Goal: Task Accomplishment & Management: Understand process/instructions

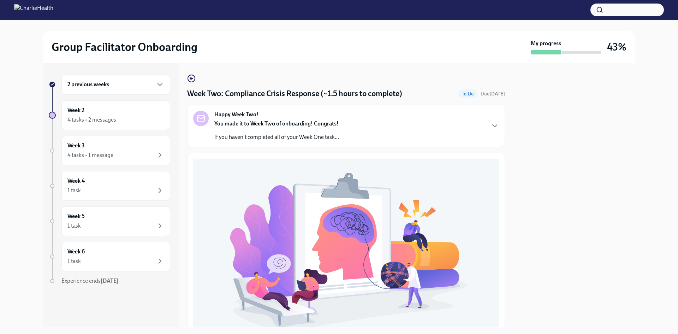
scroll to position [199, 0]
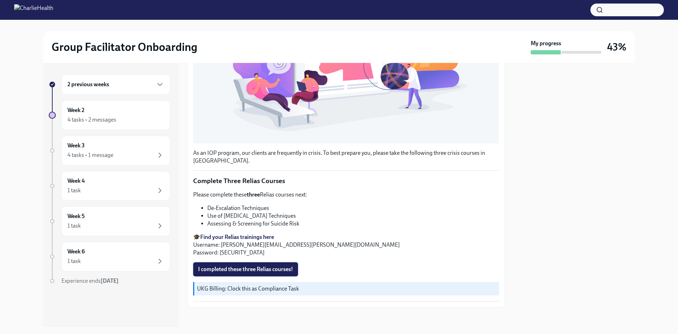
click at [280, 266] on span "I completed these three Relias courses!" at bounding box center [245, 269] width 95 height 7
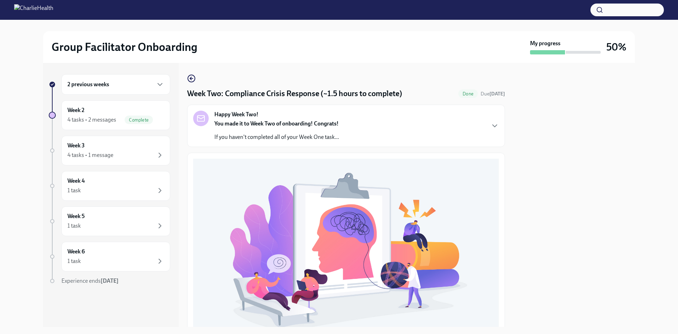
click at [481, 118] on div "Happy Week Two! You made it to Week Two of onboarding! Congrats! If you haven't…" at bounding box center [346, 126] width 306 height 30
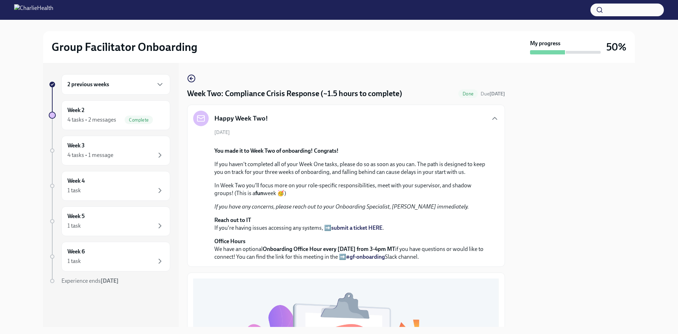
click at [481, 118] on div "Happy Week Two!" at bounding box center [346, 119] width 306 height 16
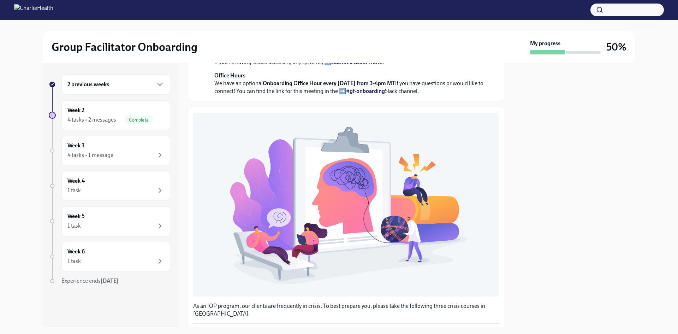
scroll to position [177, 0]
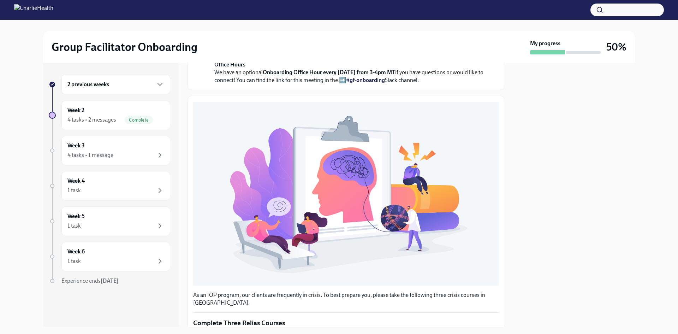
drag, startPoint x: 341, startPoint y: 133, endPoint x: 347, endPoint y: 141, distance: 9.6
click at [347, 20] on p "In Week Two you'll focus more on your role-specific responsibilities, meet with…" at bounding box center [350, 13] width 273 height 16
click at [347, 33] on em "If you have any concerns, please reach out to your Onboarding Specialist, [PERS…" at bounding box center [341, 29] width 255 height 7
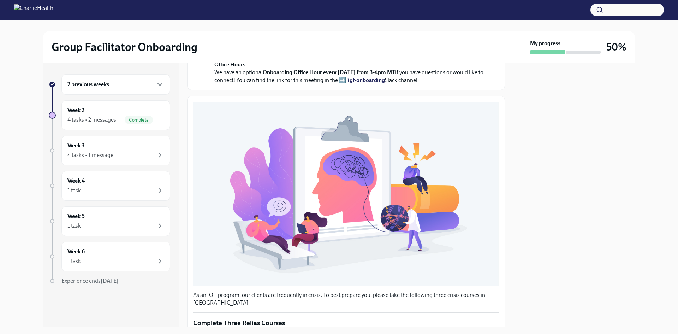
click at [347, 33] on em "If you have any concerns, please reach out to your Onboarding Specialist, [PERS…" at bounding box center [341, 29] width 255 height 7
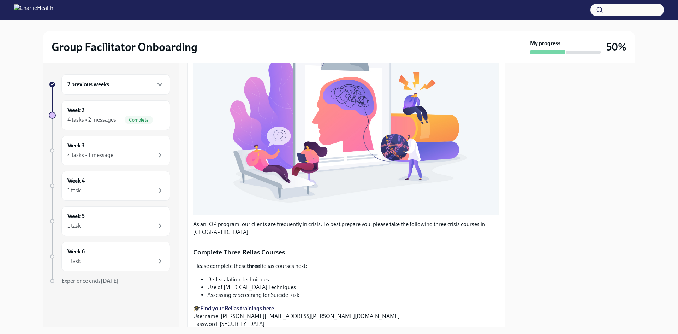
click at [439, 13] on p "Office Hours We have an optional Onboarding Office Hour every [DATE] from 3-4pm…" at bounding box center [350, 1] width 273 height 23
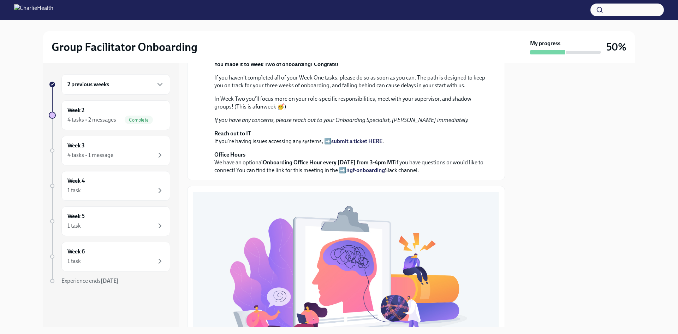
scroll to position [0, 0]
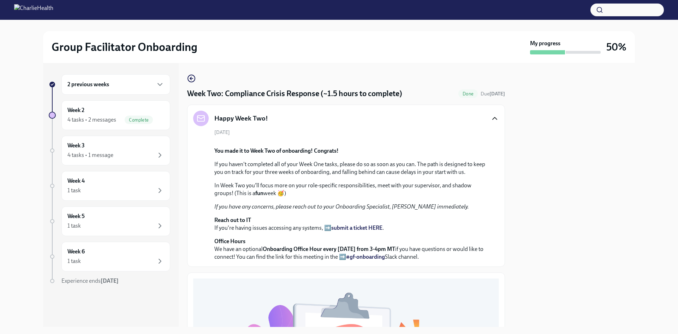
click at [493, 119] on icon "button" at bounding box center [495, 118] width 4 height 2
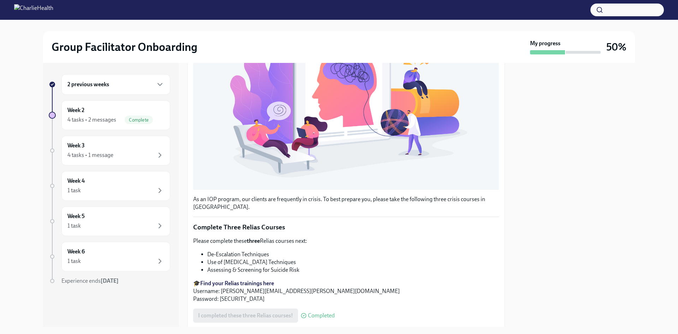
scroll to position [199, 0]
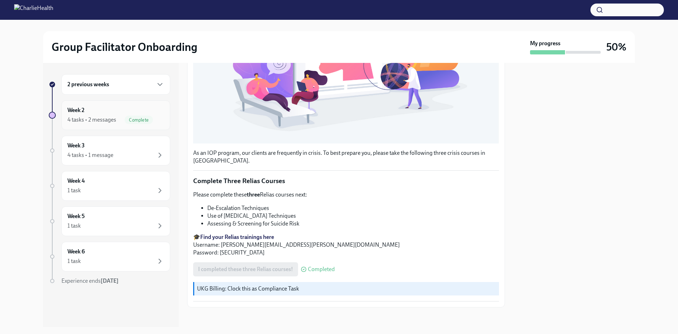
click at [106, 117] on div "4 tasks • 2 messages" at bounding box center [91, 120] width 49 height 8
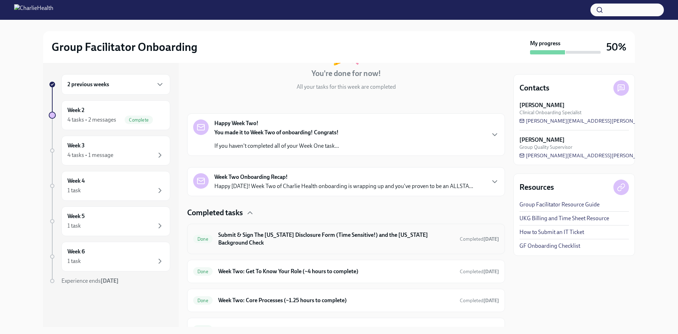
scroll to position [103, 0]
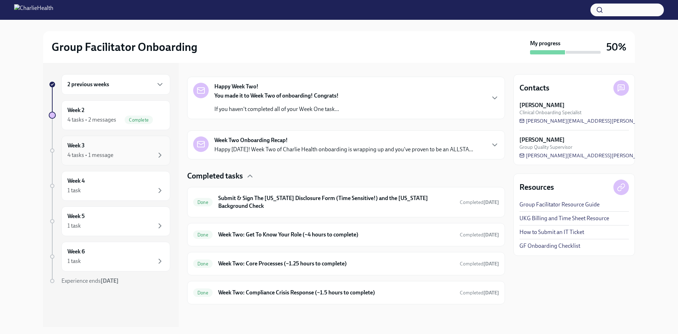
click at [126, 152] on div "4 tasks • 1 message" at bounding box center [115, 155] width 97 height 8
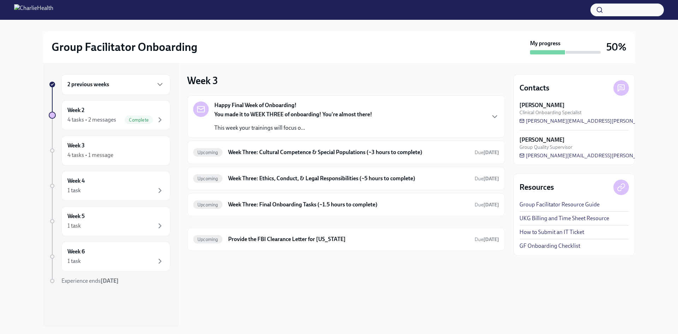
click at [444, 137] on div "Happy Final Week of Onboarding! You made it to WEEK THREE of onboarding! You're…" at bounding box center [346, 116] width 318 height 42
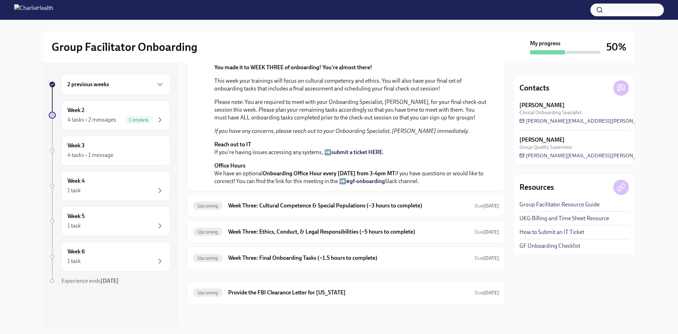
scroll to position [225, 0]
click at [406, 263] on div "Upcoming Week Three: Final Onboarding Tasks (~1.5 hours to complete) Due [DATE]" at bounding box center [346, 257] width 306 height 11
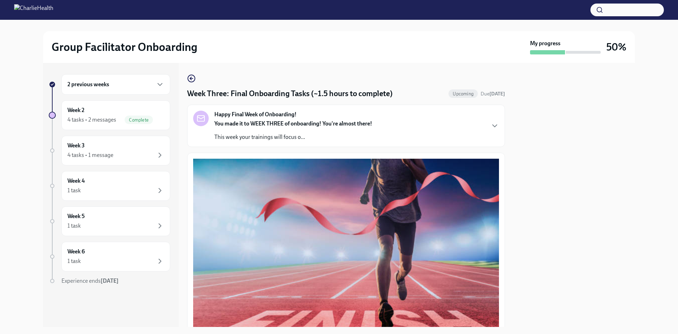
click at [454, 127] on div "Happy Final Week of Onboarding! You made it to WEEK THREE of onboarding! You're…" at bounding box center [346, 126] width 306 height 30
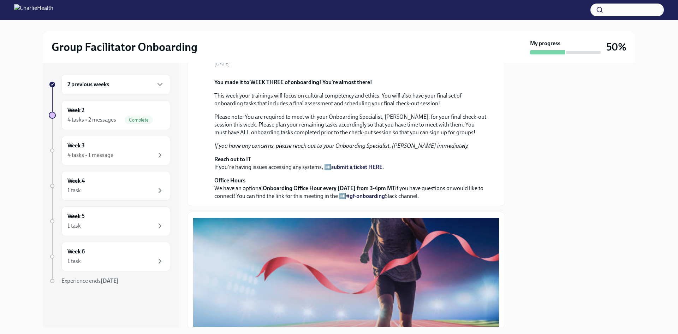
scroll to position [177, 0]
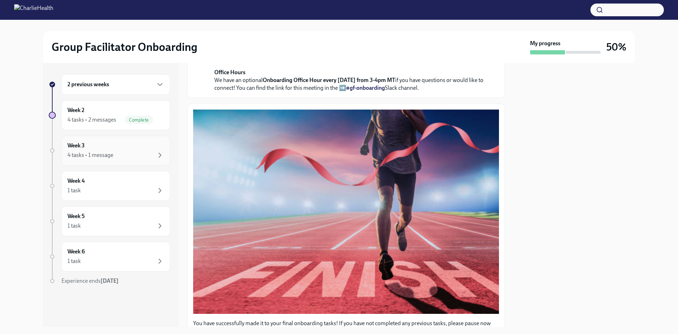
click at [131, 138] on div "Week 3 4 tasks • 1 message" at bounding box center [115, 151] width 109 height 30
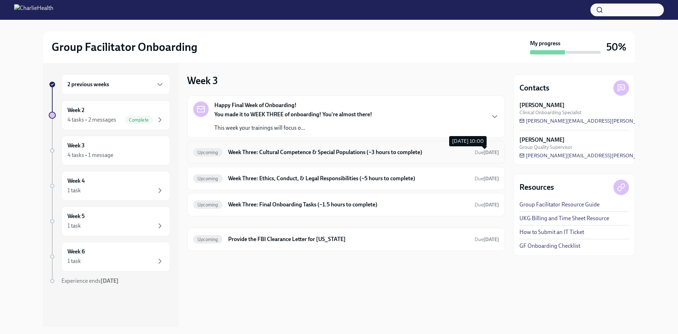
click at [485, 154] on strong "[DATE]" at bounding box center [492, 152] width 16 height 6
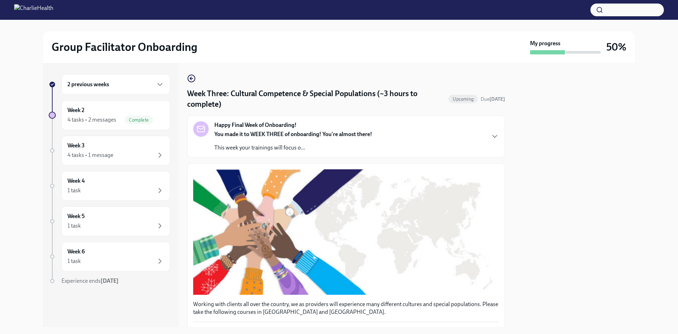
click at [485, 154] on div "Happy Final Week of Onboarding! You made it to WEEK THREE of onboarding! You're…" at bounding box center [346, 136] width 318 height 42
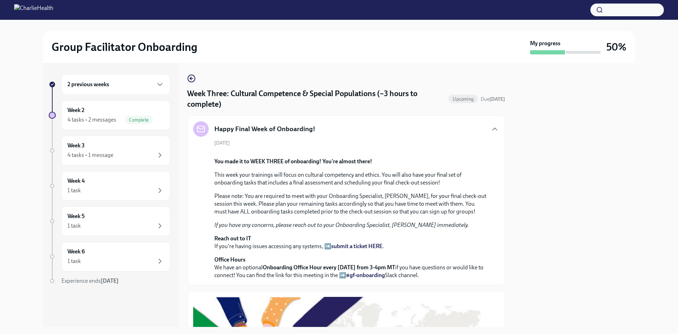
click at [485, 154] on div "[DATE] You made it to WEEK THREE of onboarding! You're almost there! This week …" at bounding box center [346, 210] width 306 height 140
click at [491, 127] on icon "button" at bounding box center [495, 129] width 8 height 8
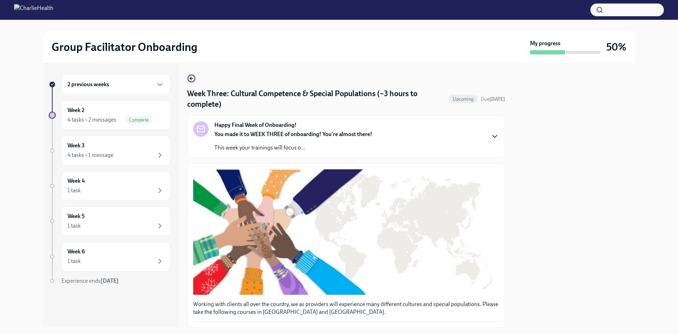
click at [358, 137] on strong "You made it to WEEK THREE of onboarding! You're almost there!" at bounding box center [293, 134] width 158 height 7
